Goal: Task Accomplishment & Management: Manage account settings

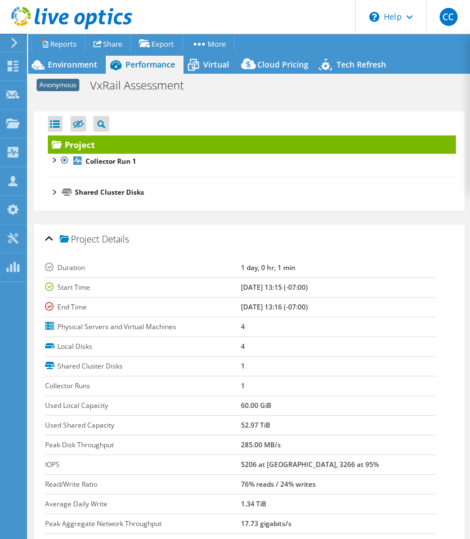
select select "USD"
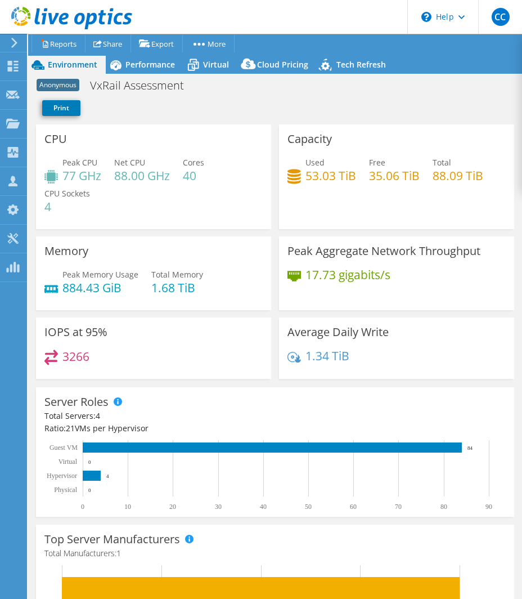
select select "USD"
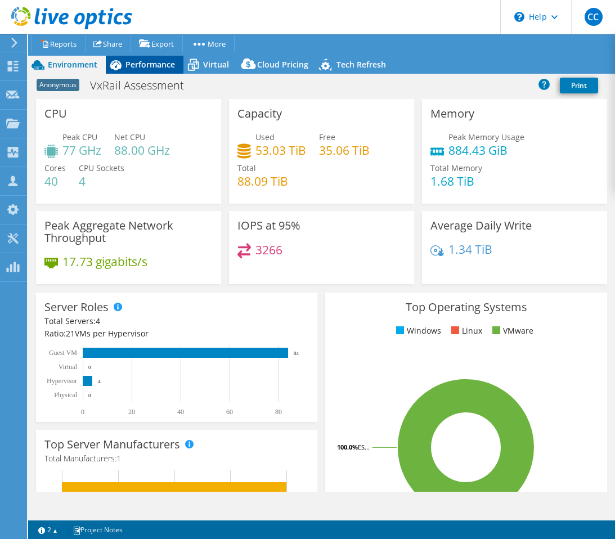
click at [156, 65] on span "Performance" at bounding box center [150, 64] width 50 height 11
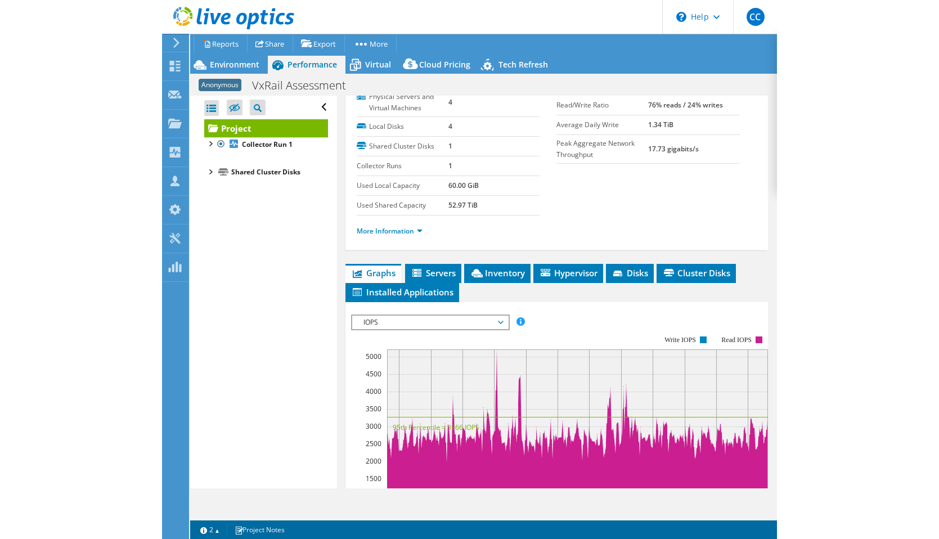
scroll to position [146, 0]
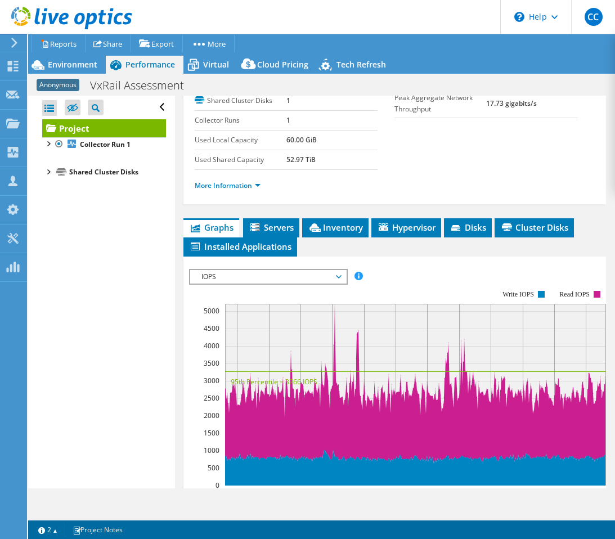
click at [325, 215] on div "Project Details Duration 1 day, 0 hr, 1 min Start Time 09/30/2025, 13:15 (-07:0…" at bounding box center [394, 340] width 439 height 781
click at [325, 222] on span "Inventory" at bounding box center [335, 227] width 55 height 11
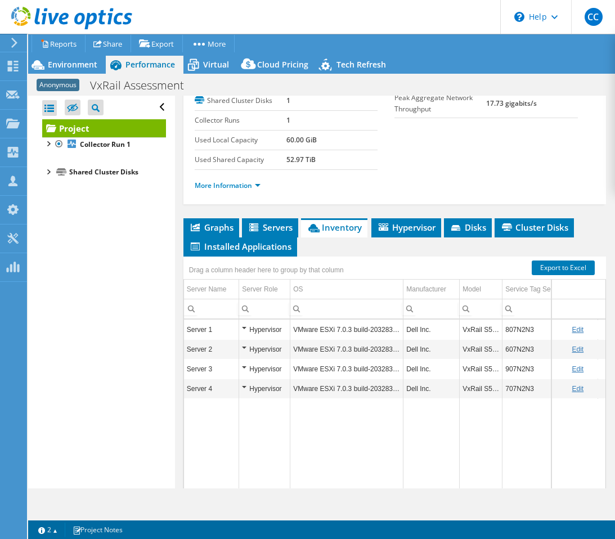
click at [521, 320] on td "Edit" at bounding box center [578, 330] width 54 height 20
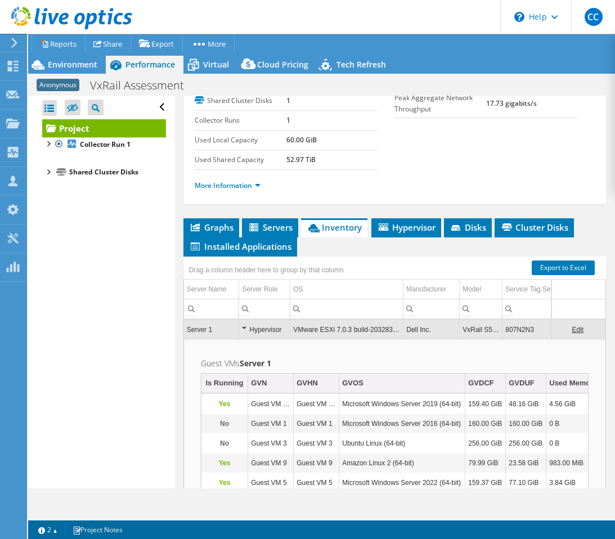
click at [521, 328] on td "807N2N3" at bounding box center [550, 330] width 96 height 20
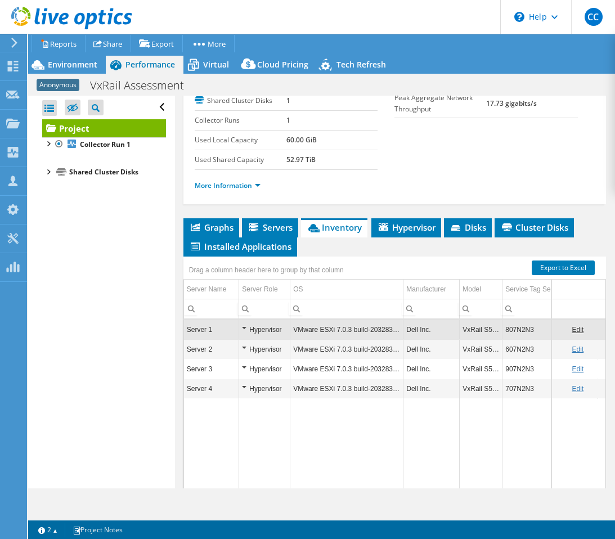
click at [521, 326] on link "Edit" at bounding box center [578, 330] width 12 height 8
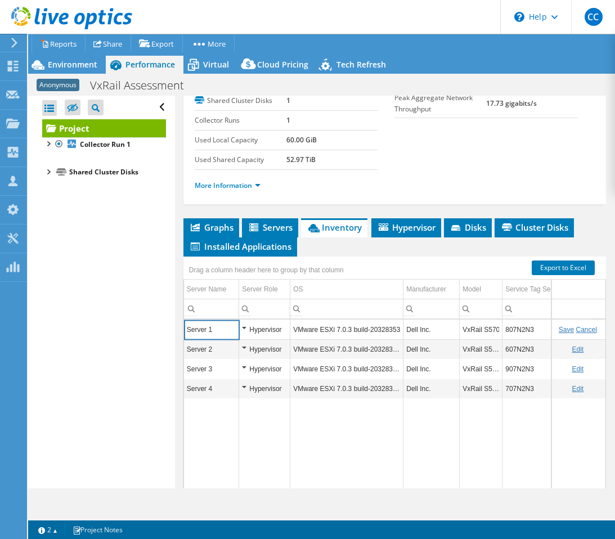
click at [516, 332] on input "807N2N3" at bounding box center [549, 329] width 95 height 15
click at [521, 346] on link "Edit" at bounding box center [578, 349] width 12 height 8
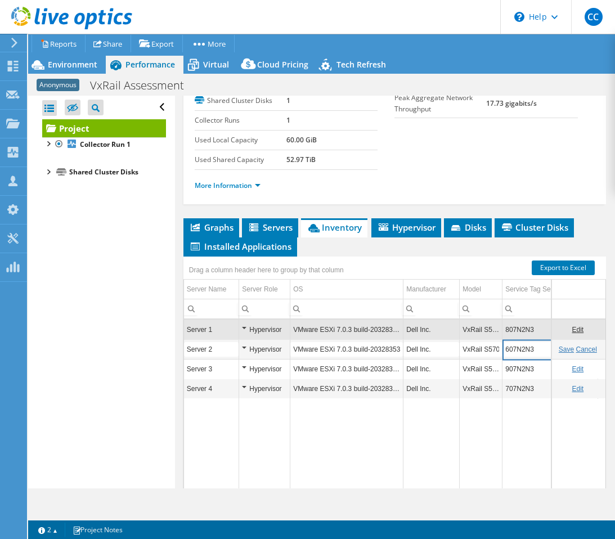
click at [519, 350] on input "607N2N3" at bounding box center [549, 349] width 95 height 15
click at [521, 365] on link "Edit" at bounding box center [578, 369] width 12 height 8
click at [521, 365] on input "907N2N3" at bounding box center [549, 369] width 95 height 15
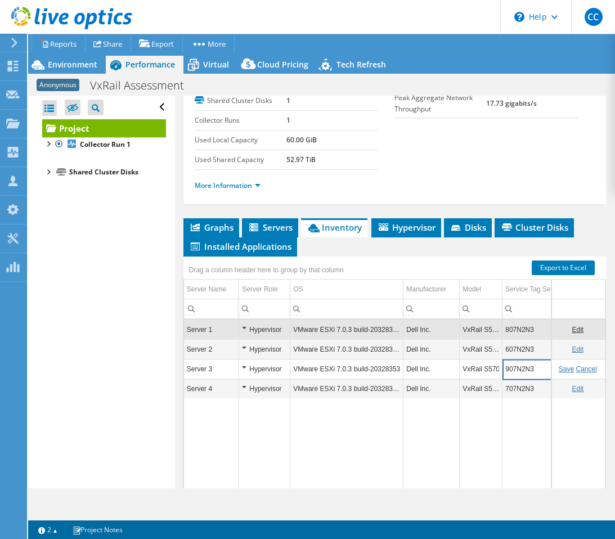
click at [521, 386] on link "Edit" at bounding box center [578, 389] width 12 height 8
click at [521, 381] on input "707N2N3" at bounding box center [549, 388] width 95 height 15
click at [521, 385] on link "Cancel" at bounding box center [586, 389] width 21 height 8
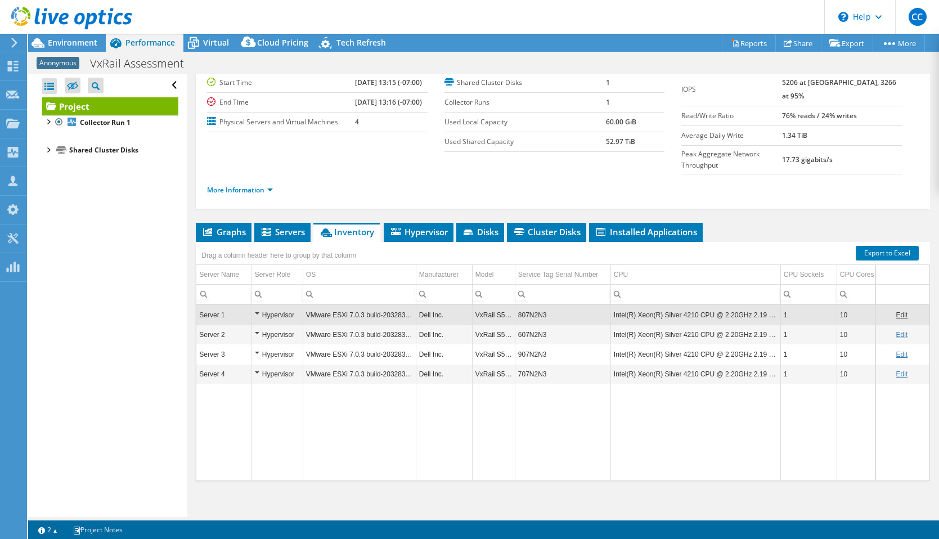
scroll to position [38, 0]
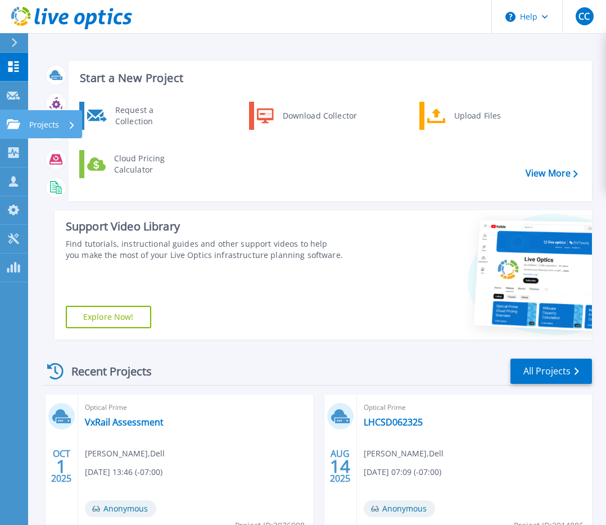
click at [15, 120] on icon at bounding box center [14, 124] width 14 height 10
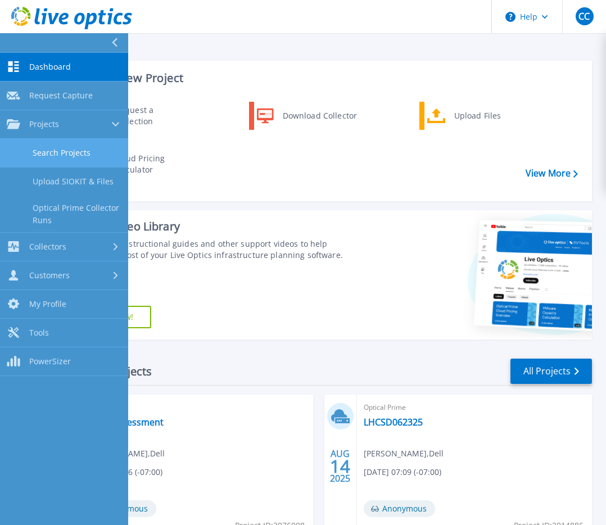
click at [46, 146] on link "Search Projects" at bounding box center [64, 153] width 128 height 29
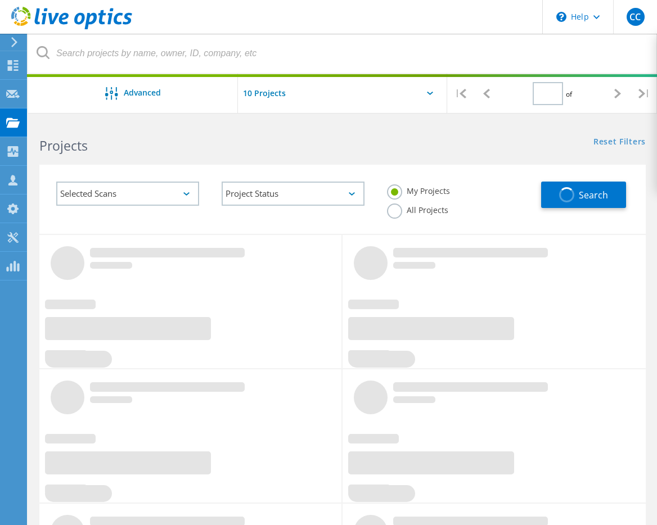
type input "1"
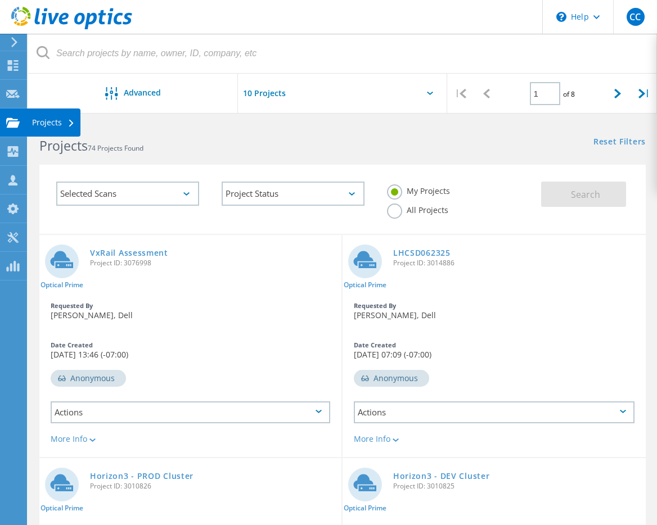
click at [12, 126] on use at bounding box center [13, 123] width 14 height 10
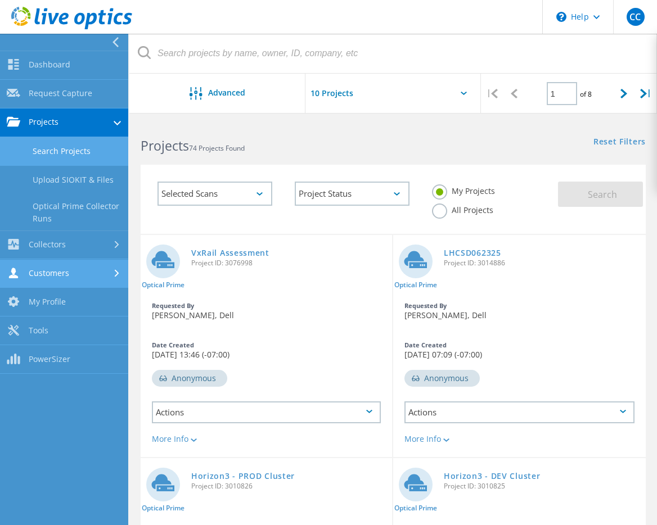
click at [61, 272] on link "Customers" at bounding box center [64, 274] width 128 height 29
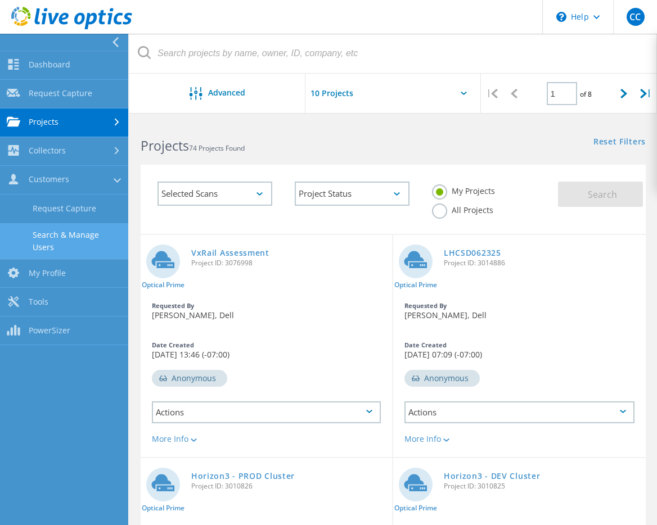
click at [83, 240] on link "Search & Manage Users" at bounding box center [64, 241] width 128 height 36
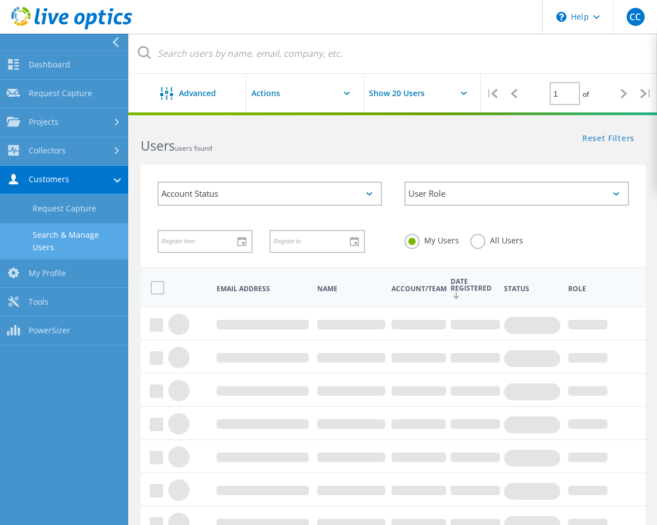
click at [477, 245] on label "All Users" at bounding box center [496, 239] width 53 height 11
click at [0, 0] on input "All Users" at bounding box center [0, 0] width 0 height 0
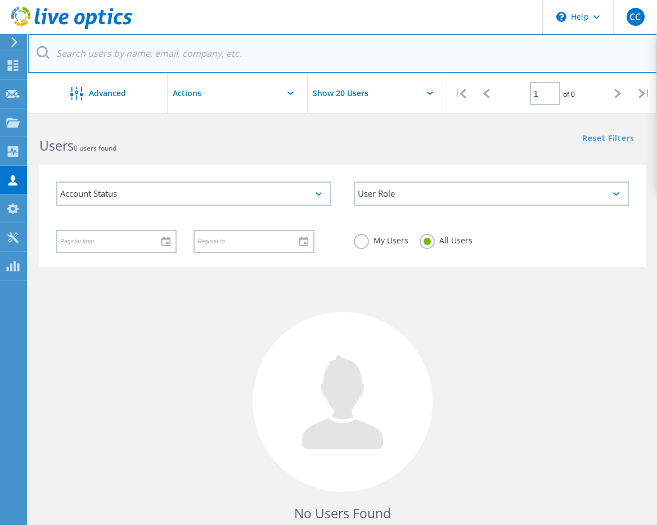
click at [230, 62] on input "text" at bounding box center [342, 53] width 629 height 39
paste input "@placentia.org"
type input "@placentia.org"
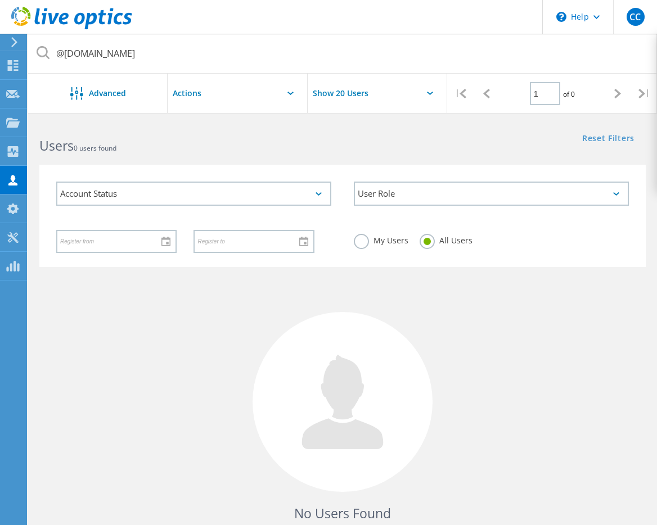
click at [370, 244] on label "My Users" at bounding box center [381, 239] width 55 height 11
click at [0, 0] on input "My Users" at bounding box center [0, 0] width 0 height 0
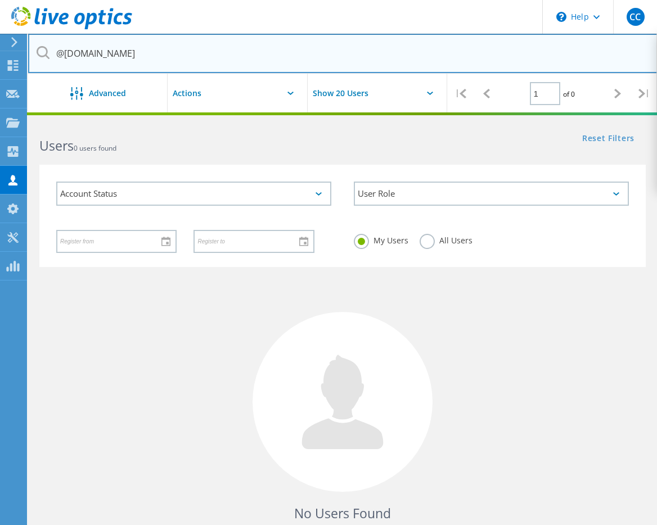
click at [250, 50] on input "@placentia.org" at bounding box center [342, 53] width 629 height 39
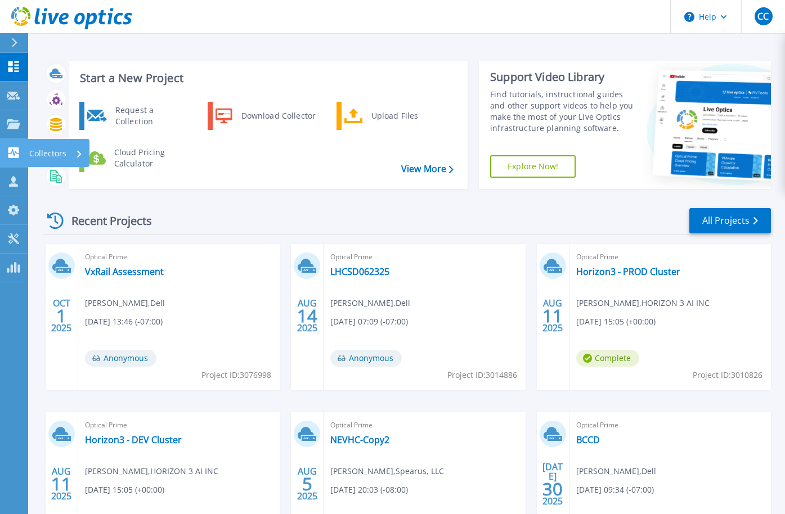
click at [16, 163] on link "Collectors Collectors" at bounding box center [14, 153] width 28 height 29
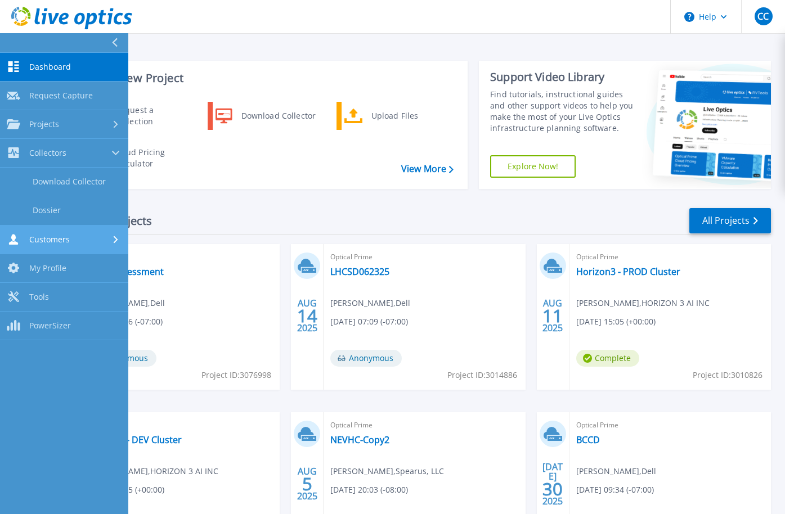
click at [48, 235] on span "Customers" at bounding box center [49, 240] width 41 height 10
click at [74, 248] on link "Search & Manage Users" at bounding box center [64, 243] width 128 height 36
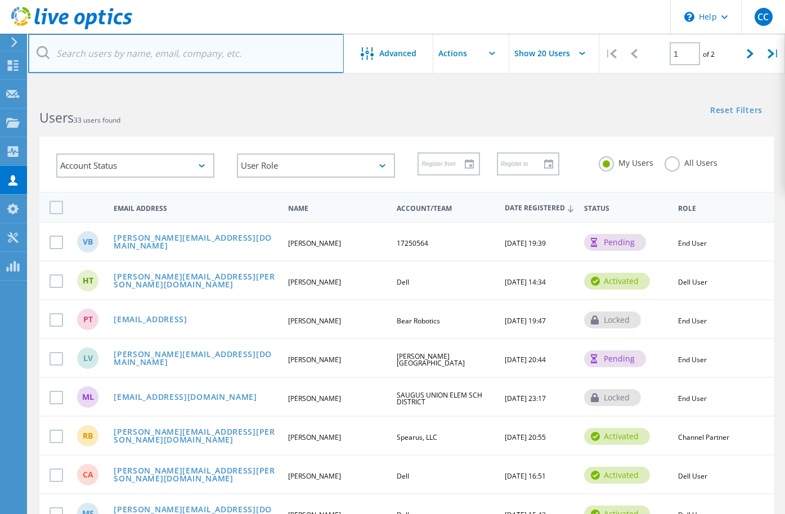
click at [253, 55] on input "text" at bounding box center [186, 53] width 316 height 39
paste input "[PERSON_NAME][EMAIL_ADDRESS][DOMAIN_NAME] <[PERSON_NAME][EMAIL_ADDRESS][DOMAIN_…"
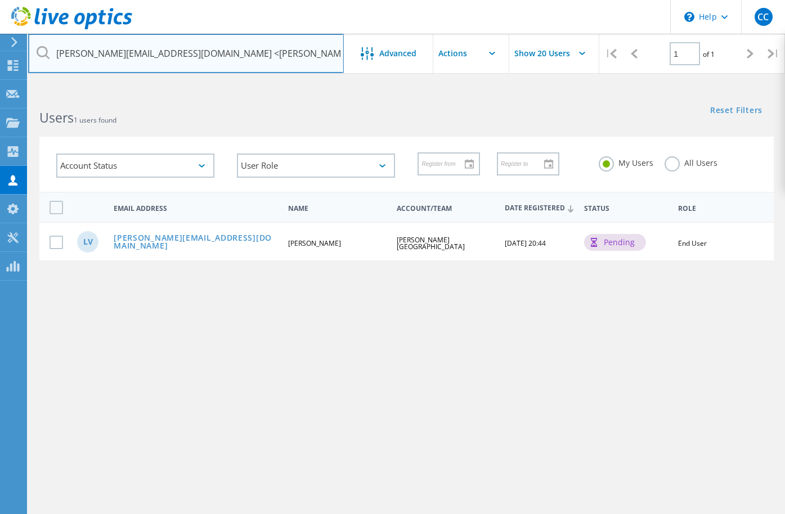
drag, startPoint x: 199, startPoint y: 55, endPoint x: 10, endPoint y: 50, distance: 189.6
click at [10, 93] on div "\n Help Explore Helpful Articles Contact Support CC Channel Partner [PERSON_NAM…" at bounding box center [392, 325] width 785 height 464
type input "[PERSON_NAME][EMAIL_ADDRESS][DOMAIN_NAME] <[PERSON_NAME][EMAIL_ADDRESS][DOMAIN_…"
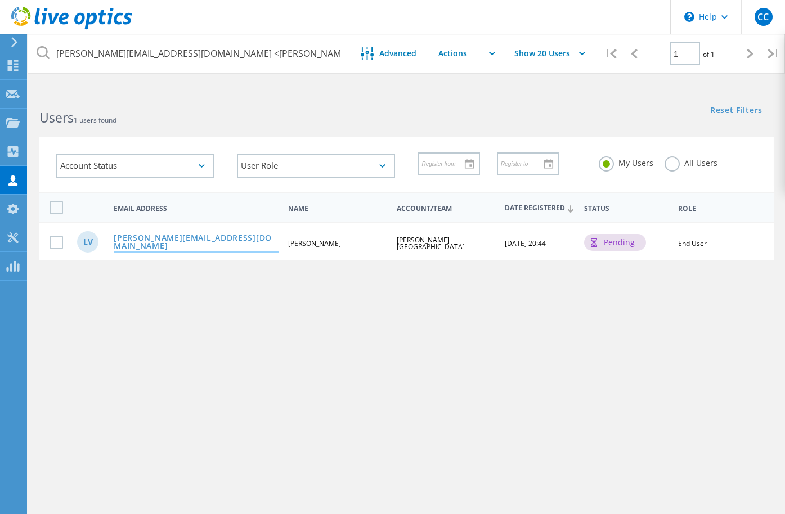
click at [163, 239] on link "[PERSON_NAME][EMAIL_ADDRESS][DOMAIN_NAME]" at bounding box center [196, 242] width 165 height 17
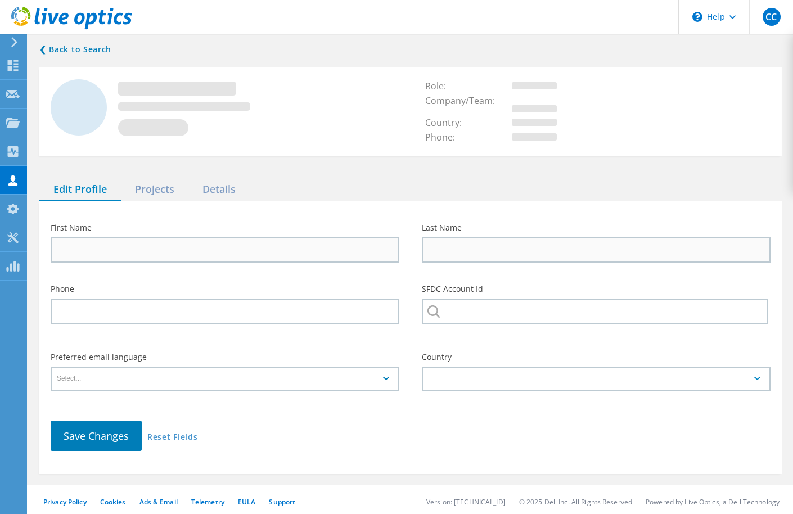
type input "[PERSON_NAME]"
type input "[PERSON_NAME][GEOGRAPHIC_DATA]"
type input "English"
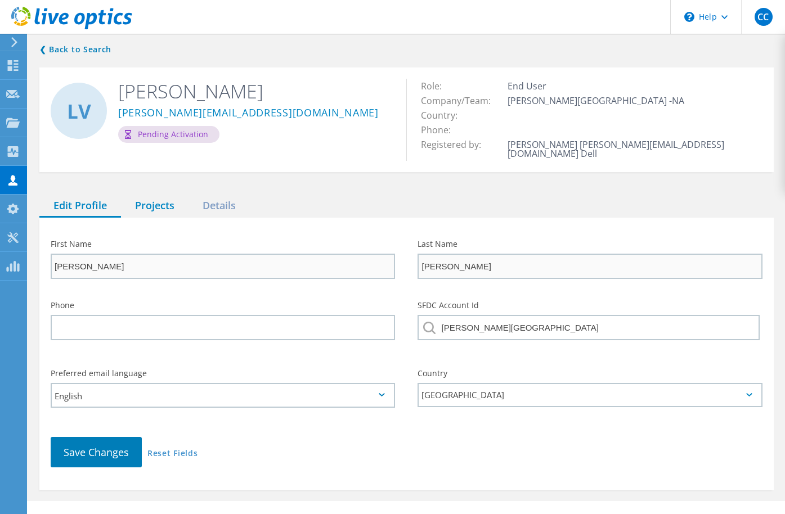
click at [160, 203] on div "Projects" at bounding box center [155, 206] width 68 height 23
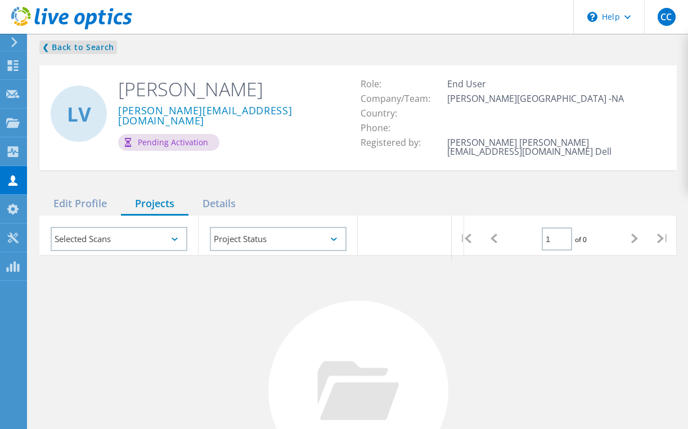
scroll to position [5, 0]
